Goal: Information Seeking & Learning: Learn about a topic

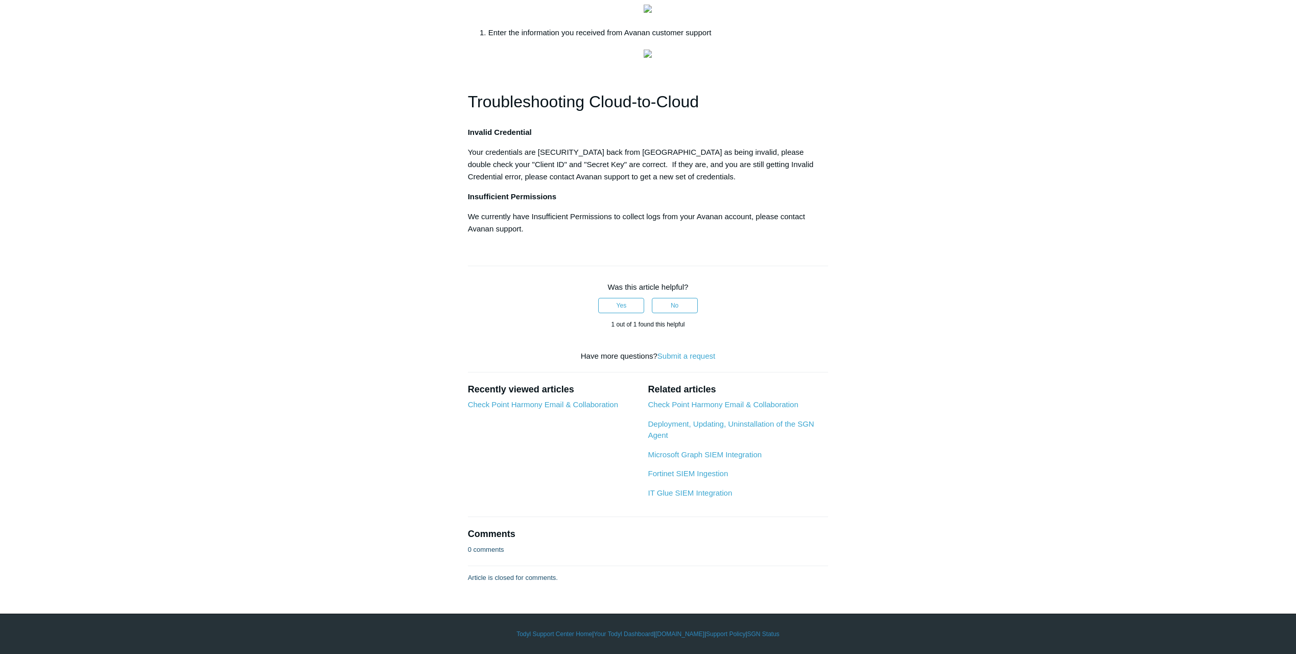
scroll to position [766, 0]
click at [708, 497] on link "IT Glue SIEM Integration" at bounding box center [690, 492] width 84 height 9
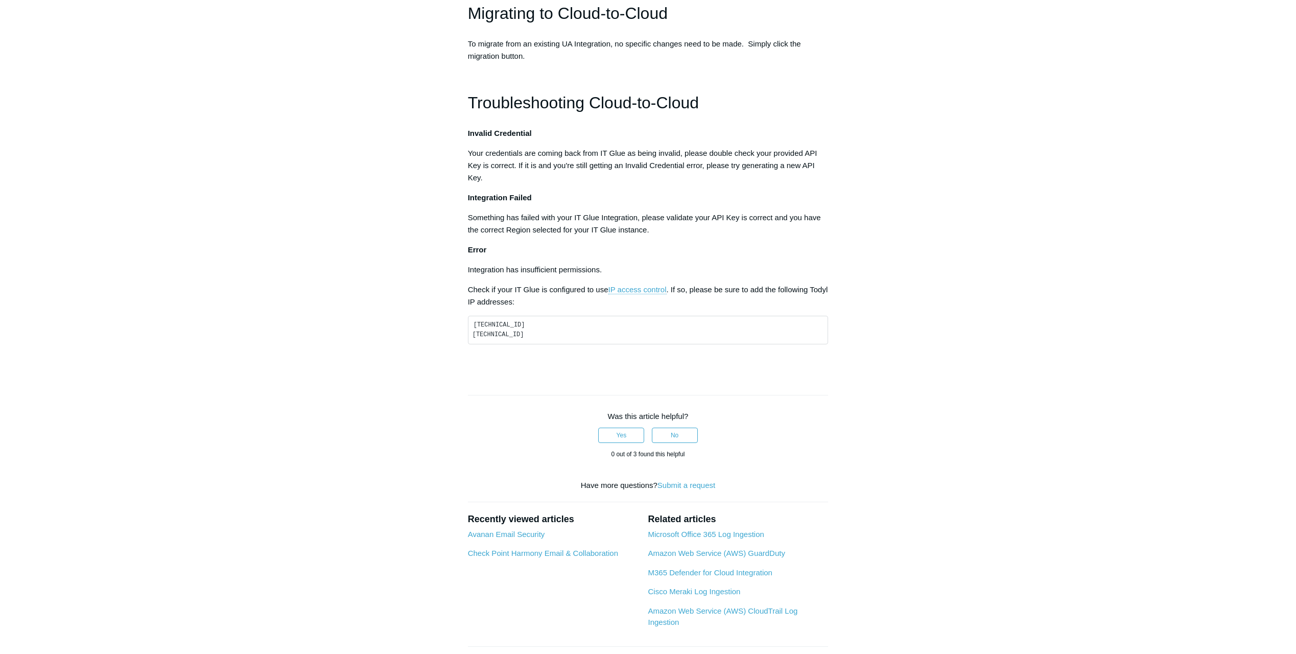
scroll to position [511, 0]
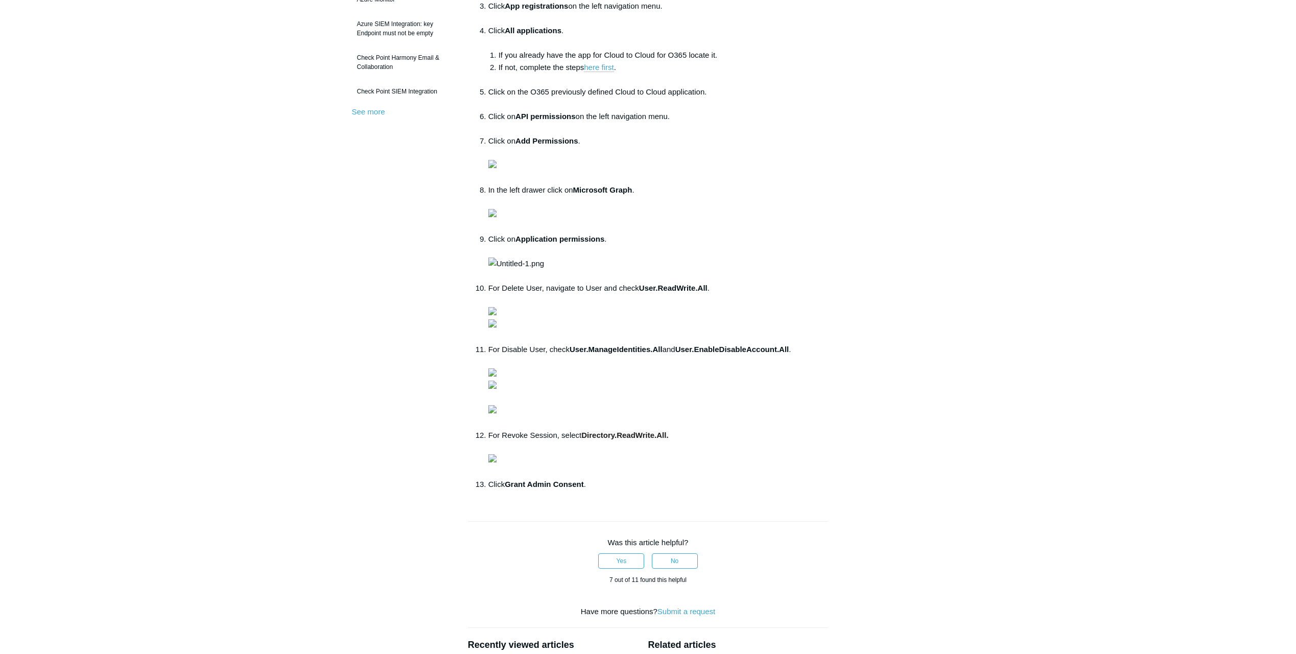
scroll to position [358, 0]
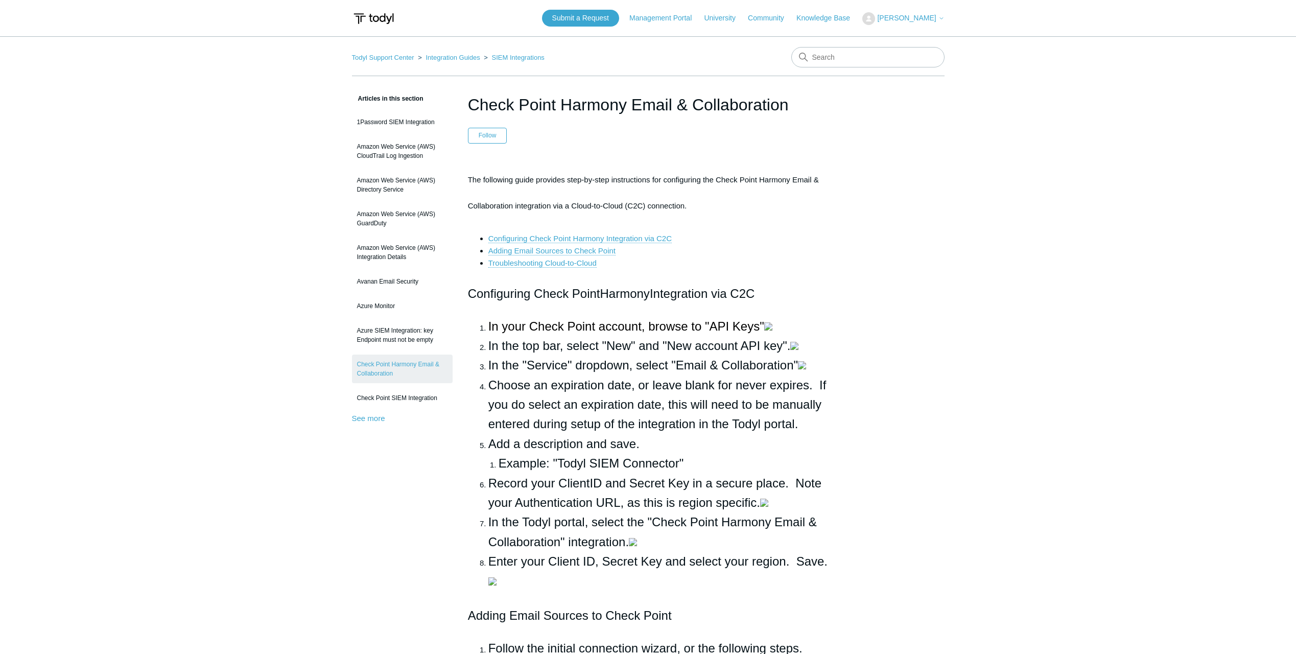
scroll to position [2055, 0]
